Goal: Information Seeking & Learning: Learn about a topic

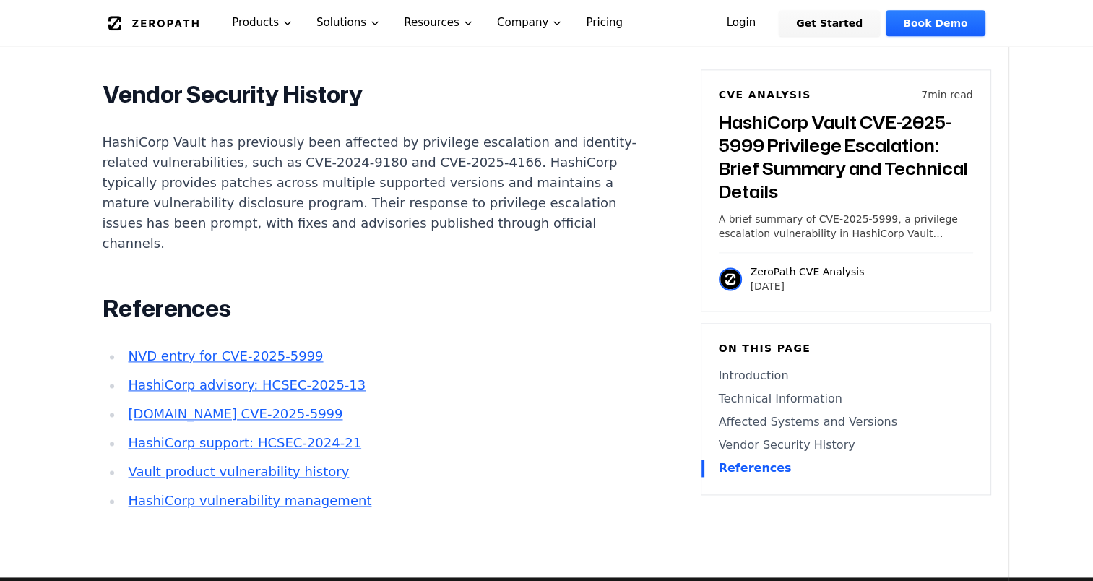
scroll to position [1734, 0]
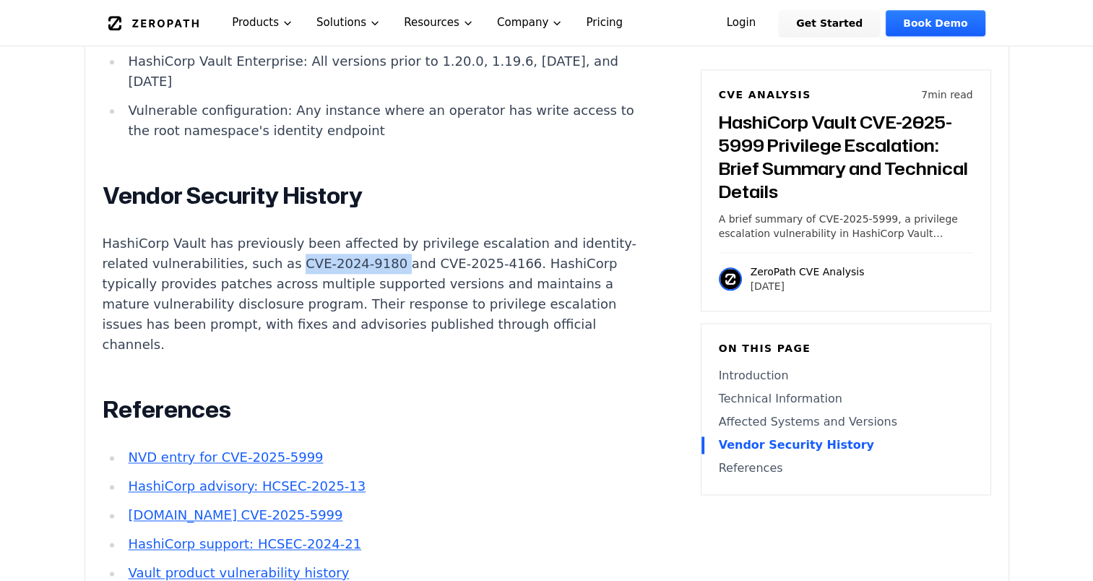
drag, startPoint x: 419, startPoint y: 238, endPoint x: 325, endPoint y: 251, distance: 94.7
click at [325, 251] on p "HashiCorp Vault has previously been affected by privilege escalation and identi…" at bounding box center [372, 293] width 538 height 121
copy p "CVE-2024-9180"
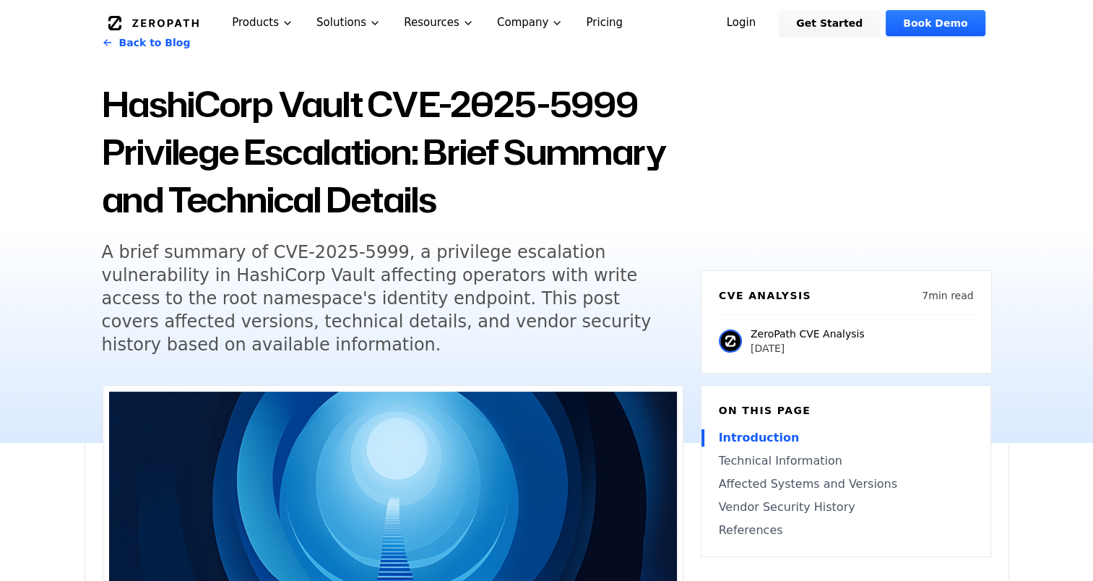
scroll to position [0, 0]
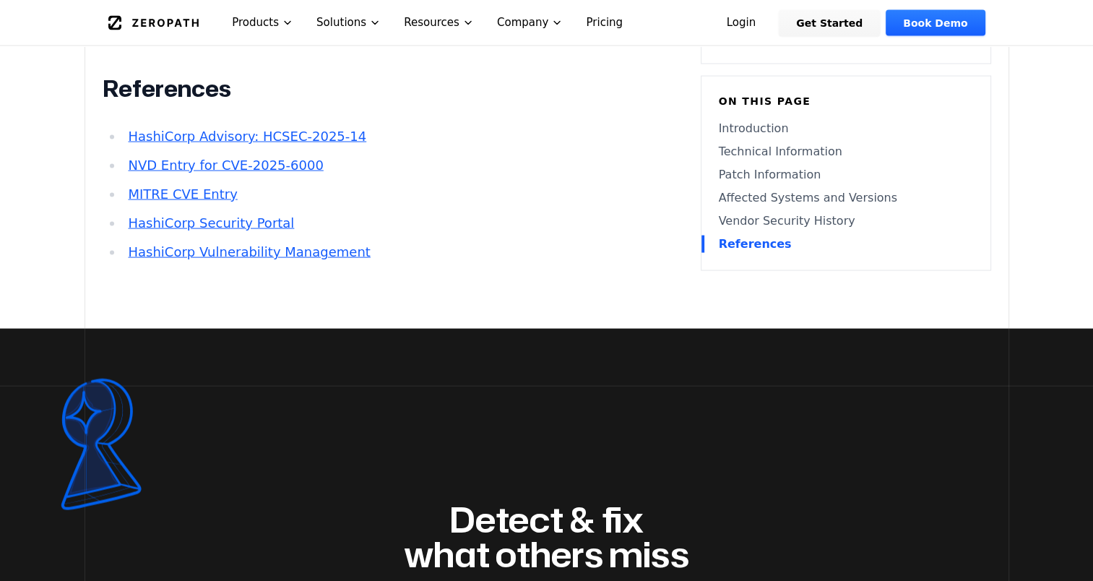
scroll to position [2818, 0]
